Goal: Information Seeking & Learning: Check status

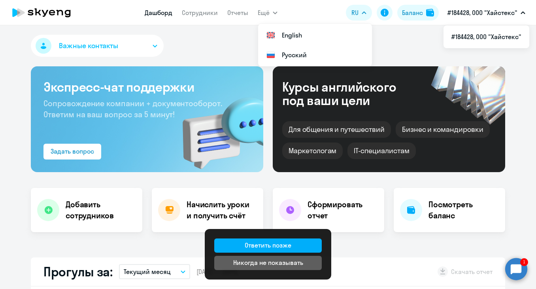
select select "30"
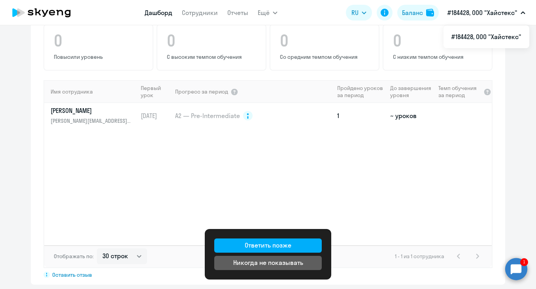
scroll to position [516, 0]
click at [206, 117] on span "A2 — Pre-Intermediate" at bounding box center [207, 115] width 65 height 9
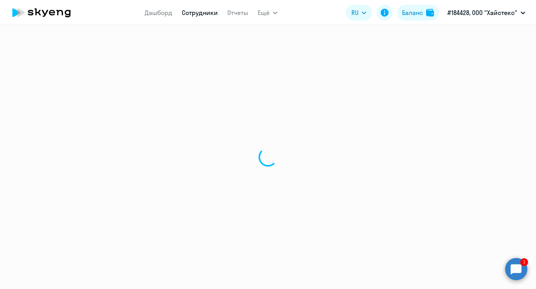
select select "english"
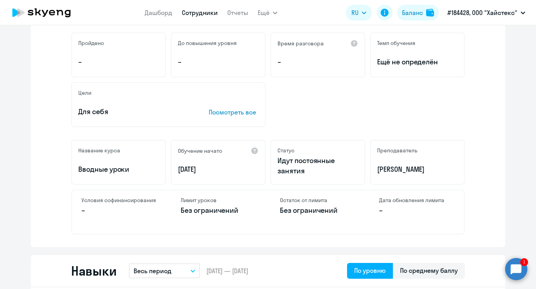
scroll to position [189, 0]
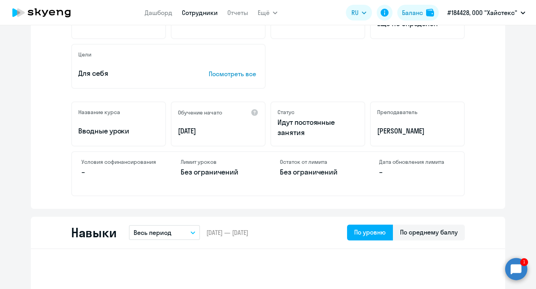
click at [246, 74] on p "Посмотреть все" at bounding box center [234, 73] width 50 height 9
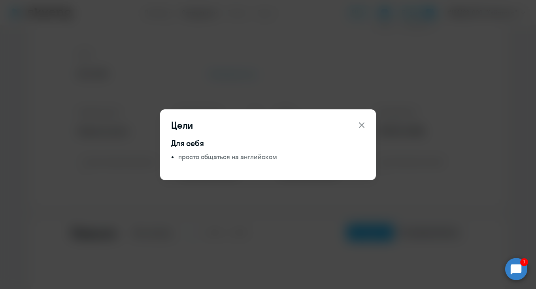
click at [361, 123] on icon at bounding box center [361, 125] width 9 height 9
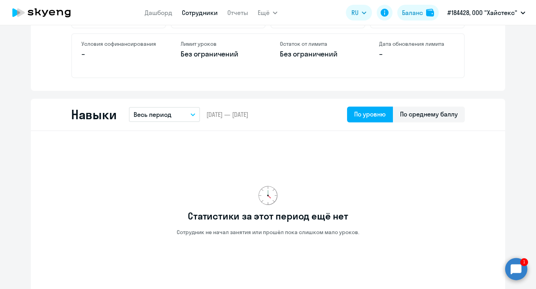
scroll to position [308, 0]
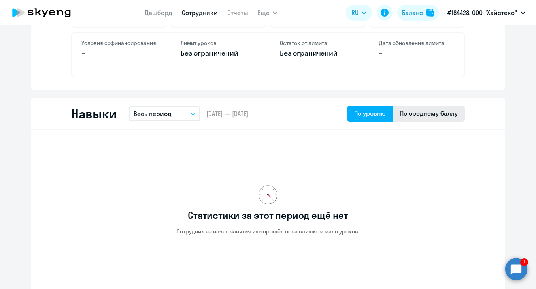
click at [433, 110] on div "По среднему баллу" at bounding box center [429, 113] width 58 height 9
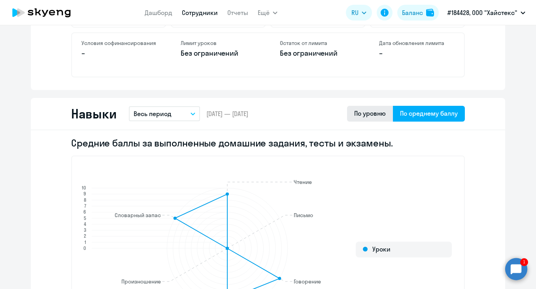
click at [374, 116] on div "По уровню" at bounding box center [370, 113] width 32 height 9
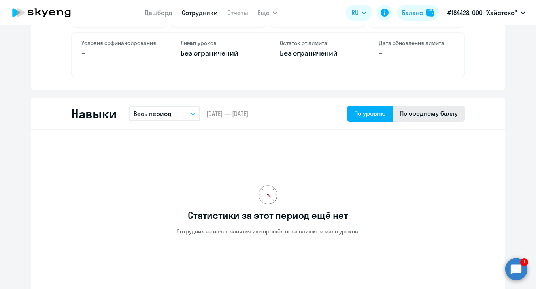
click at [428, 111] on div "По среднему баллу" at bounding box center [429, 113] width 58 height 9
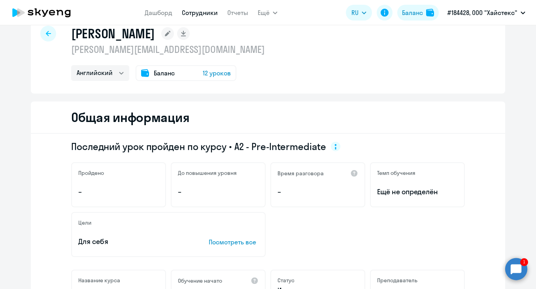
scroll to position [0, 0]
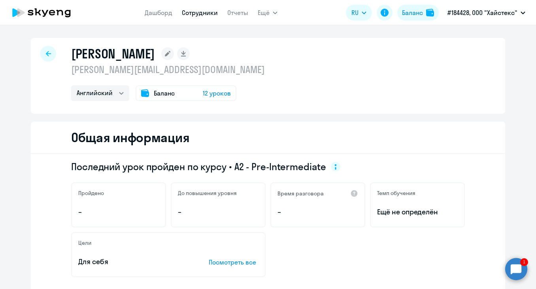
click at [164, 97] on span "Баланс" at bounding box center [164, 93] width 21 height 9
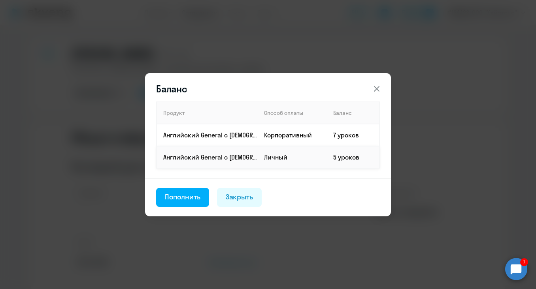
click at [357, 159] on td "5 уроков" at bounding box center [353, 157] width 53 height 22
click at [353, 136] on td "7 уроков" at bounding box center [353, 135] width 53 height 22
click at [306, 134] on td "Корпоративный" at bounding box center [292, 135] width 69 height 22
click at [295, 115] on th "Способ оплаты" at bounding box center [292, 113] width 69 height 22
click at [294, 132] on td "Корпоративный" at bounding box center [292, 135] width 69 height 22
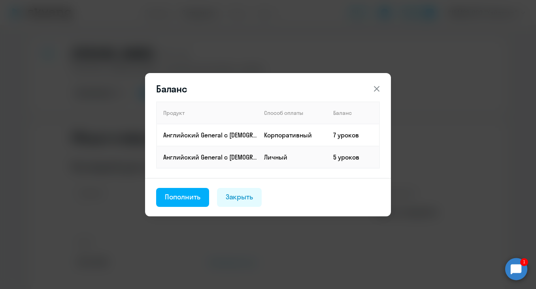
click at [377, 90] on icon at bounding box center [376, 88] width 9 height 9
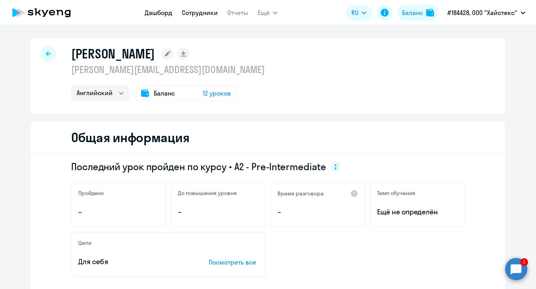
click at [162, 15] on link "Дашборд" at bounding box center [159, 13] width 28 height 8
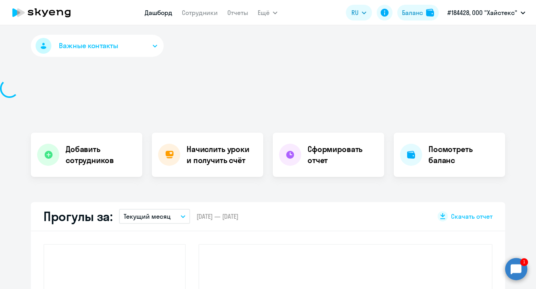
select select "30"
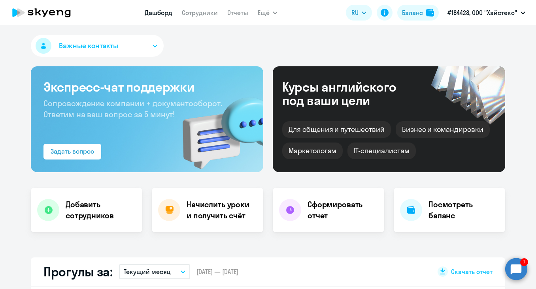
click at [193, 43] on div "Важные контакты" at bounding box center [268, 47] width 474 height 25
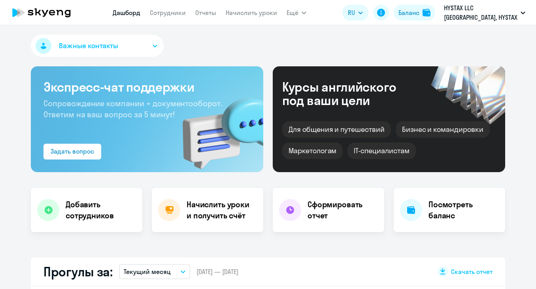
select select "30"
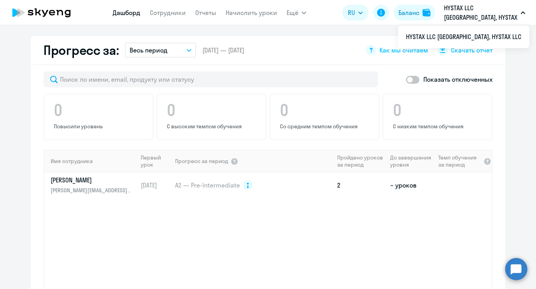
scroll to position [457, 0]
